Goal: Browse casually

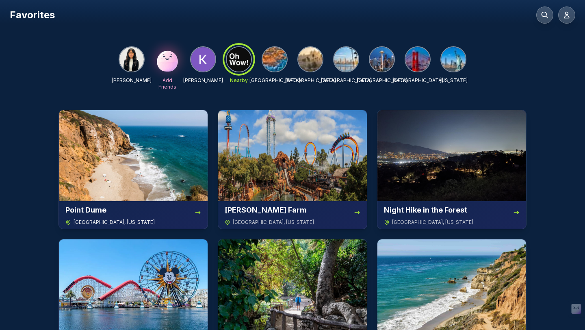
click at [137, 132] on img at bounding box center [133, 155] width 149 height 91
